Goal: Task Accomplishment & Management: Complete application form

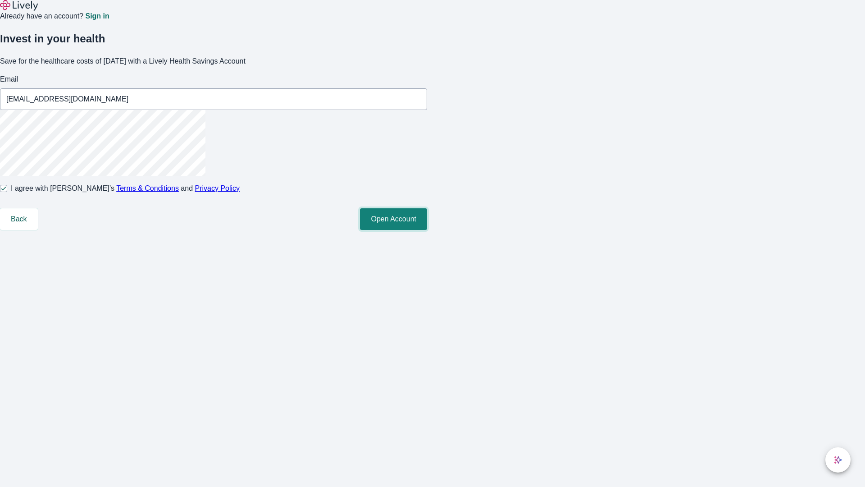
click at [427, 230] on button "Open Account" at bounding box center [393, 219] width 67 height 22
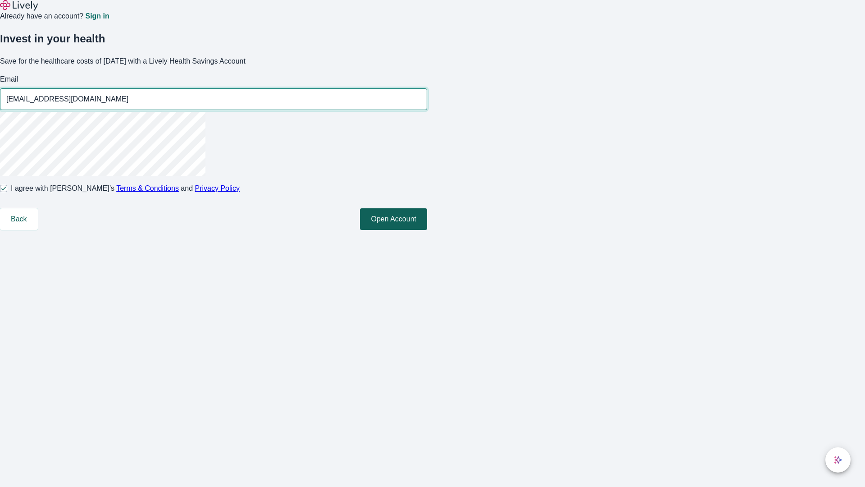
type input "[EMAIL_ADDRESS][DOMAIN_NAME]"
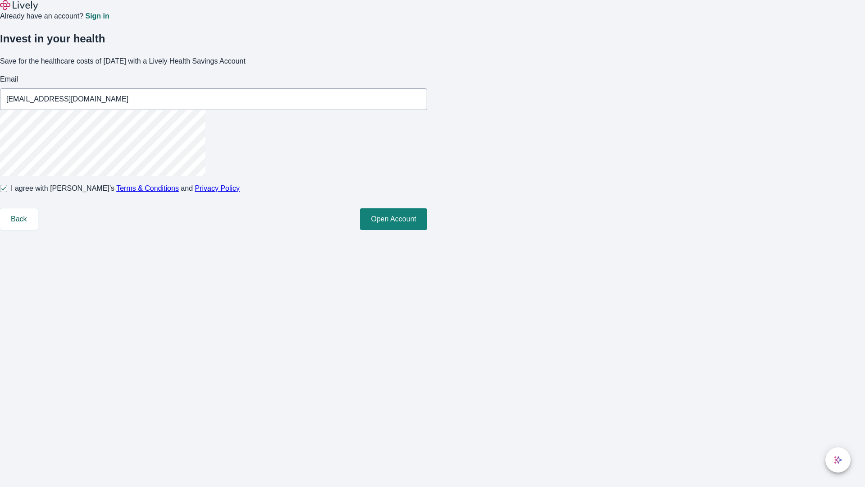
click at [7, 192] on input "I agree with Lively’s Terms & Conditions and Privacy Policy" at bounding box center [3, 188] width 7 height 7
checkbox input "false"
type input "[EMAIL_ADDRESS][DOMAIN_NAME]"
click at [7, 192] on input "I agree with Lively’s Terms & Conditions and Privacy Policy" at bounding box center [3, 188] width 7 height 7
checkbox input "true"
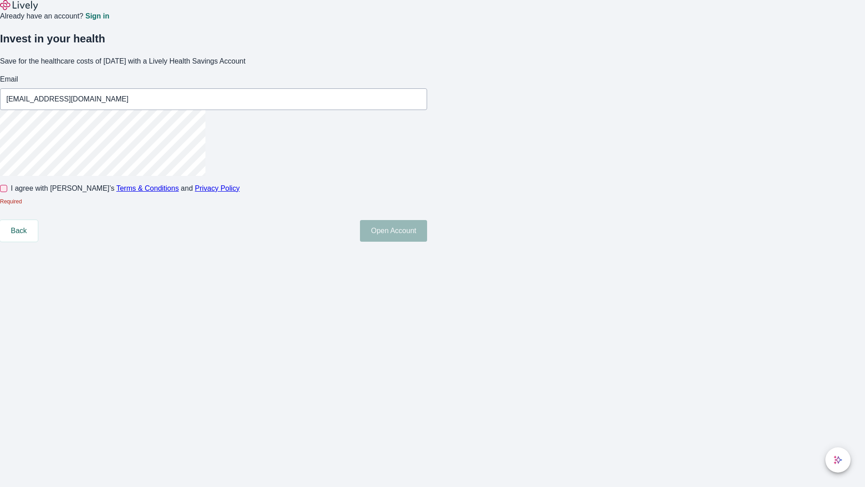
click at [427, 241] on button "Open Account" at bounding box center [393, 231] width 67 height 22
